Goal: Information Seeking & Learning: Find specific page/section

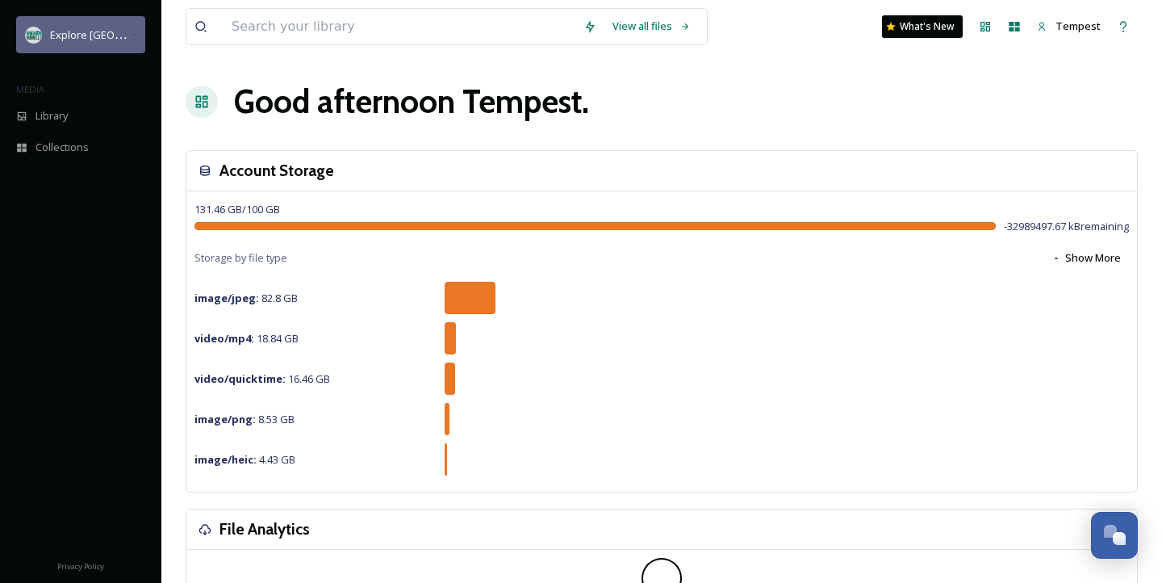
click at [109, 31] on span "Explore [GEOGRAPHIC_DATA][PERSON_NAME]" at bounding box center [161, 34] width 222 height 15
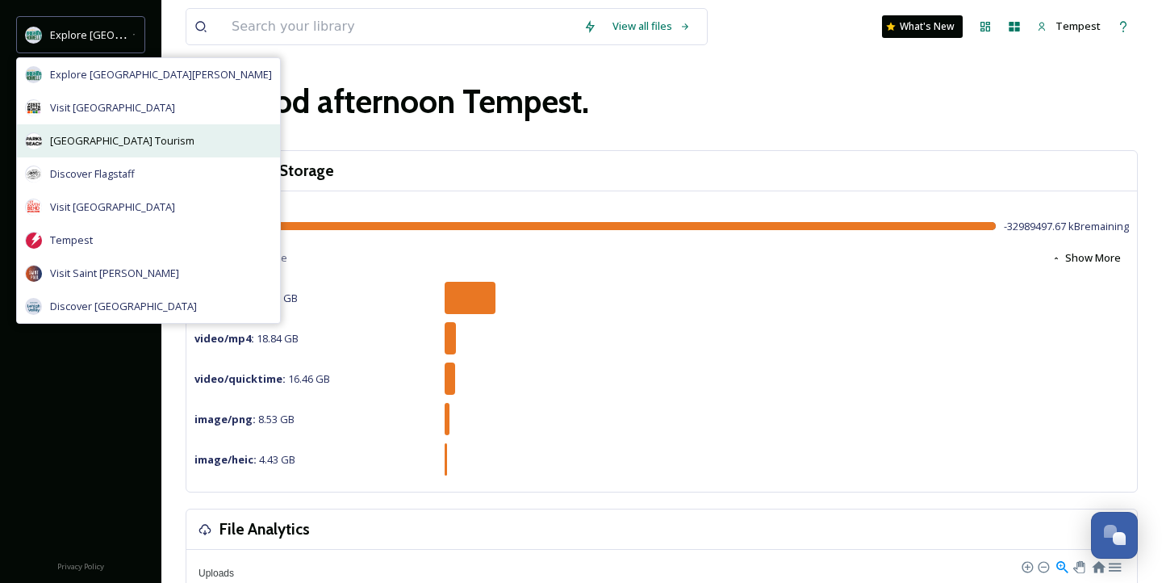
click at [172, 141] on span "[GEOGRAPHIC_DATA] Tourism" at bounding box center [122, 140] width 144 height 15
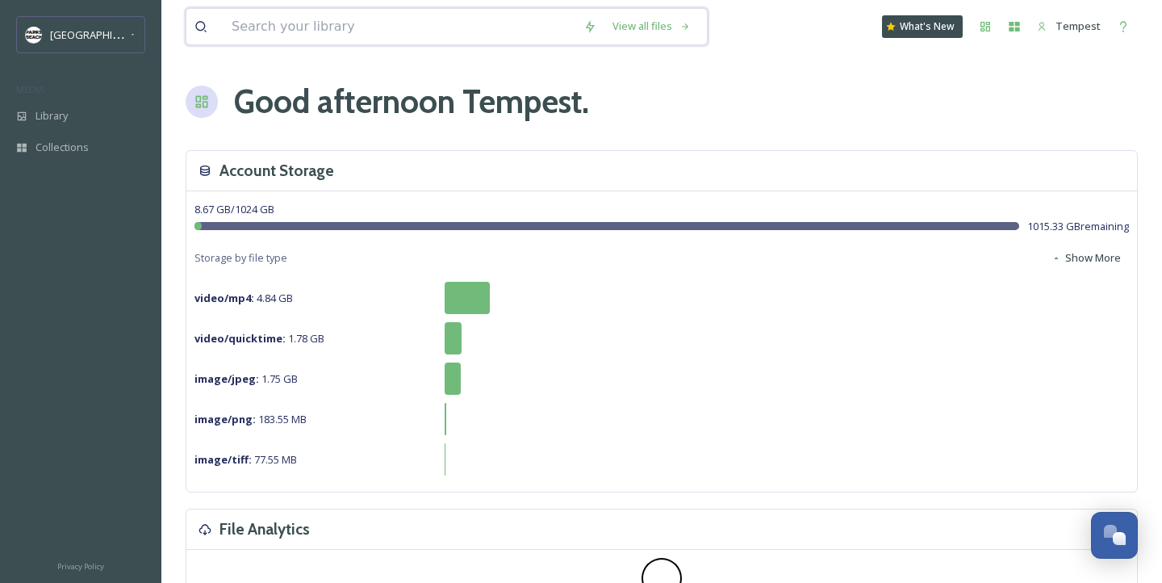
click at [278, 10] on input at bounding box center [399, 26] width 352 height 35
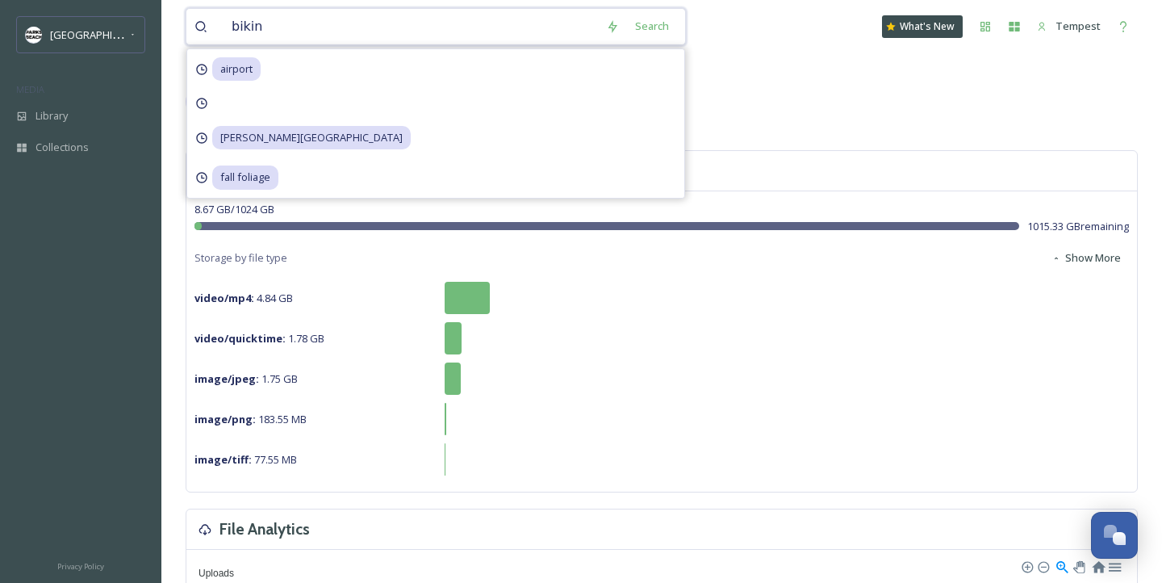
type input "biking"
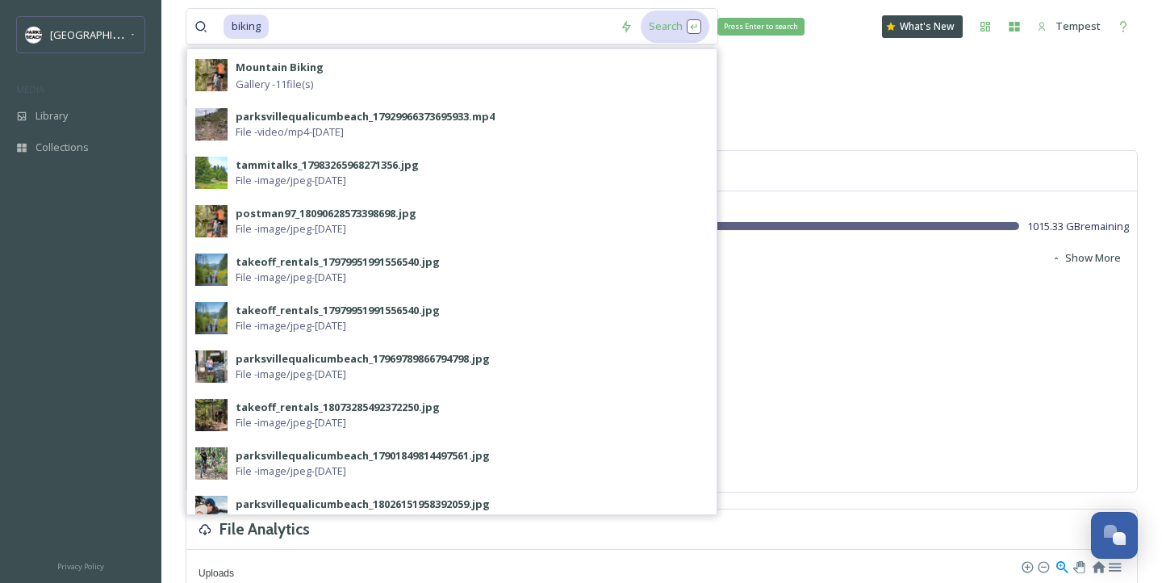
click at [675, 21] on div "Search Press Enter to search" at bounding box center [675, 25] width 69 height 31
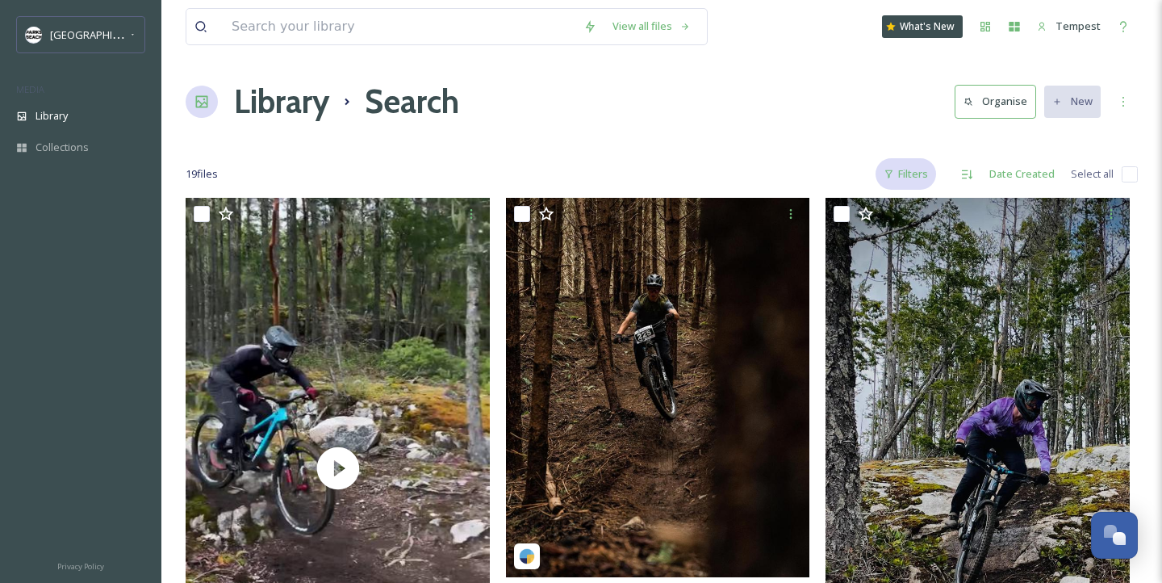
click at [897, 167] on div "Filters" at bounding box center [905, 173] width 61 height 31
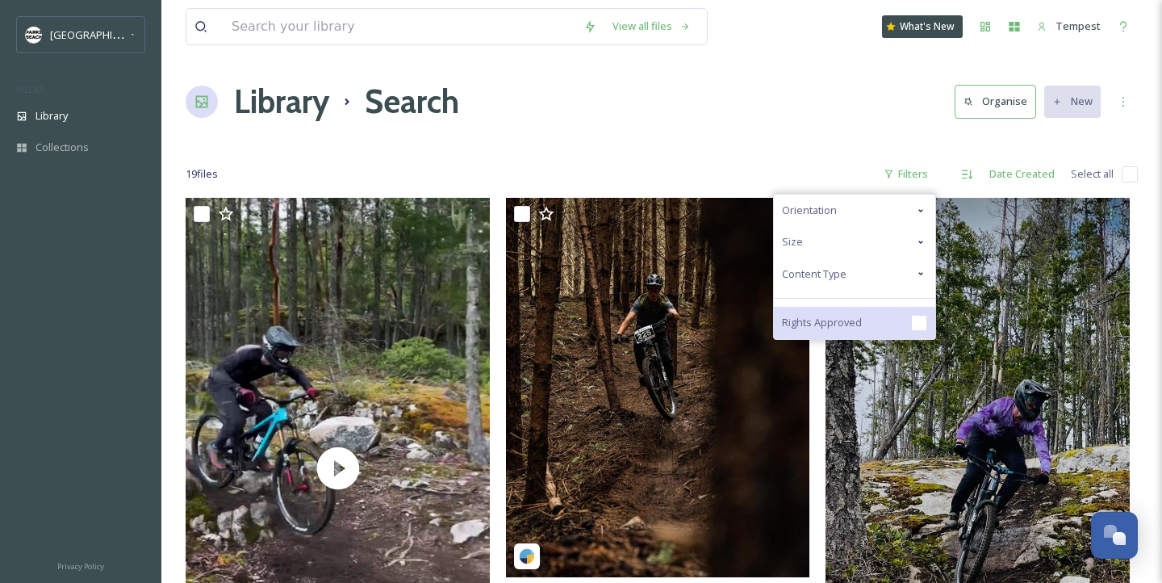
click at [915, 321] on input "checkbox" at bounding box center [919, 323] width 16 height 16
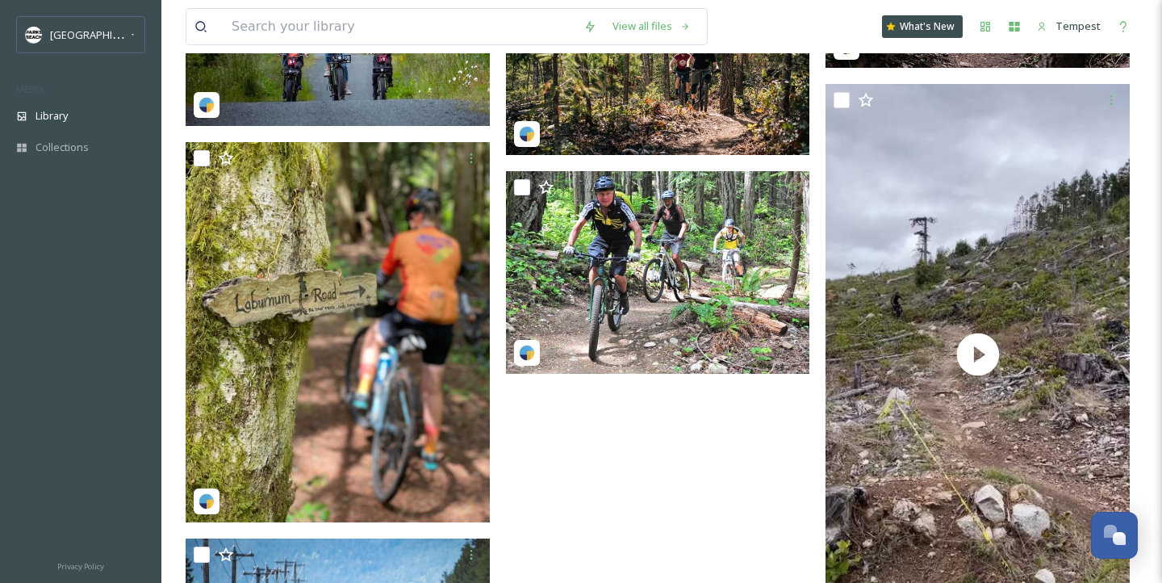
scroll to position [1042, 0]
